Goal: Find specific page/section: Find specific page/section

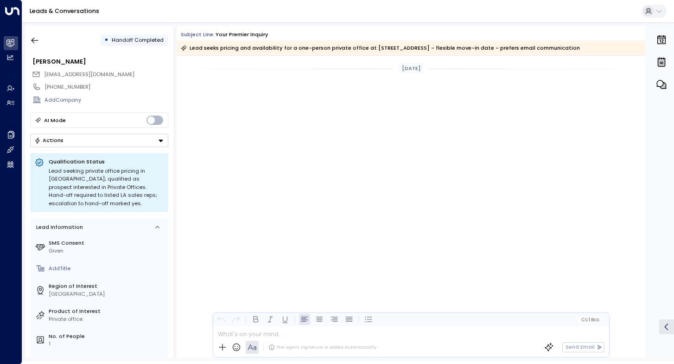
scroll to position [1161, 0]
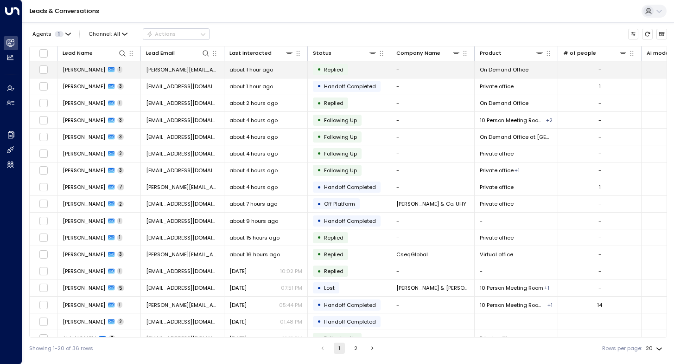
click at [85, 68] on span "[PERSON_NAME]" at bounding box center [84, 69] width 43 height 7
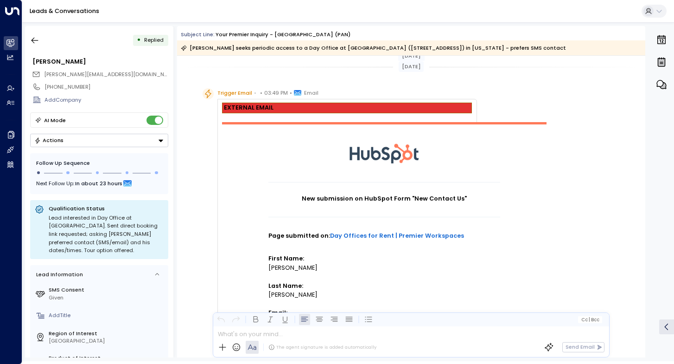
scroll to position [4, 0]
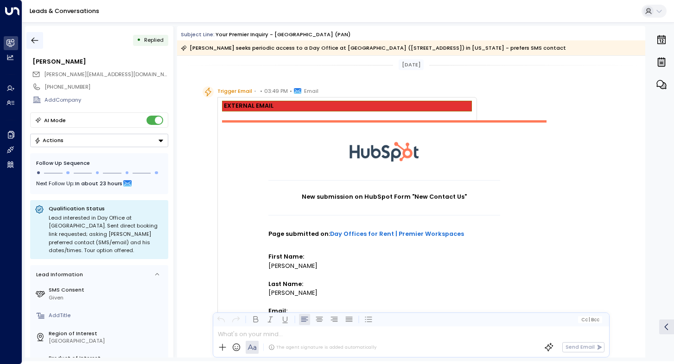
click at [29, 36] on button "button" at bounding box center [34, 40] width 17 height 17
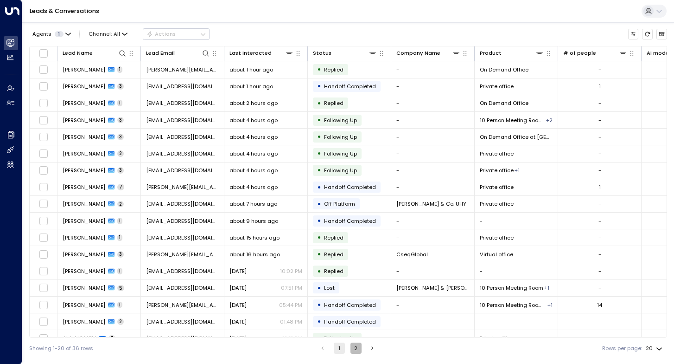
click at [357, 347] on button "2" at bounding box center [356, 347] width 11 height 11
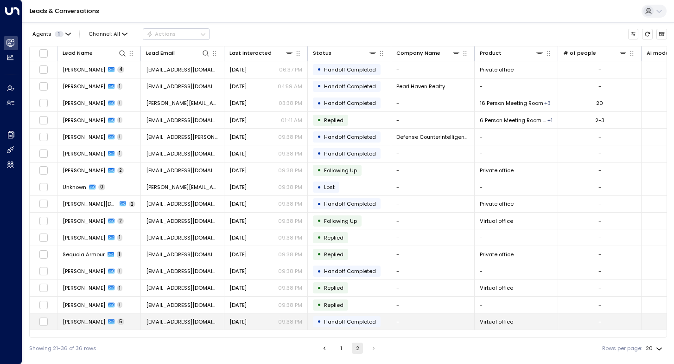
click at [72, 317] on td "[PERSON_NAME] 5" at bounding box center [98, 321] width 83 height 16
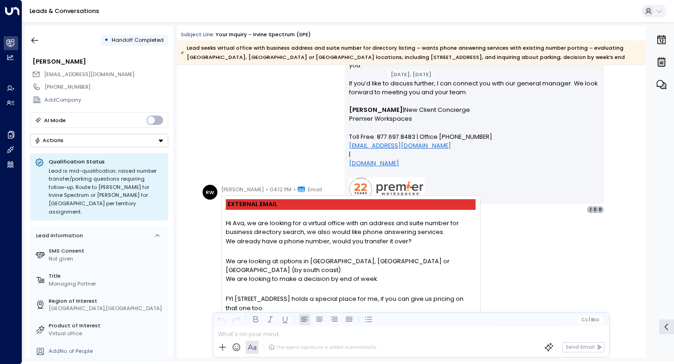
scroll to position [1521, 0]
